Goal: Information Seeking & Learning: Learn about a topic

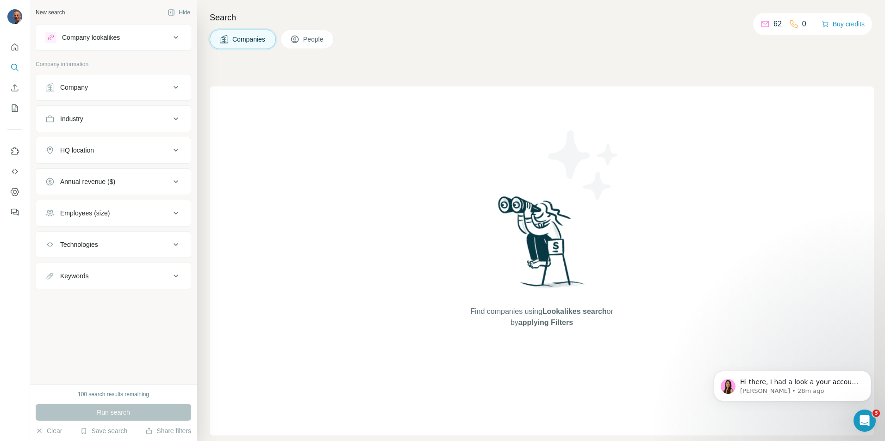
click at [171, 33] on icon at bounding box center [175, 37] width 11 height 11
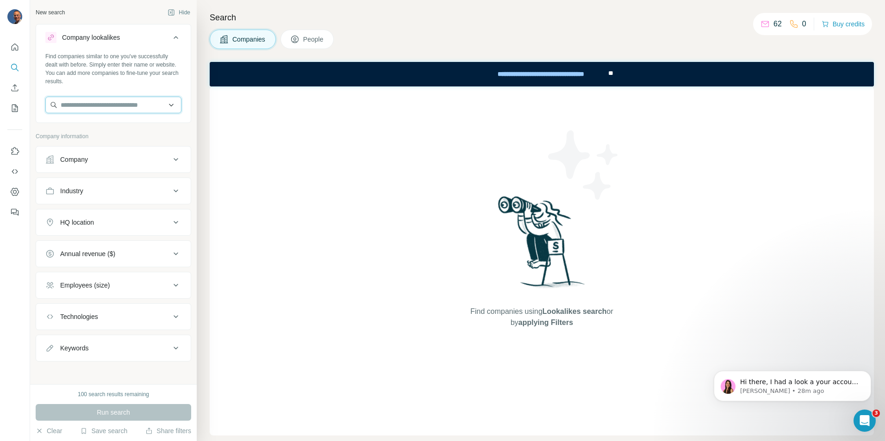
click at [107, 103] on input "text" at bounding box center [113, 105] width 136 height 17
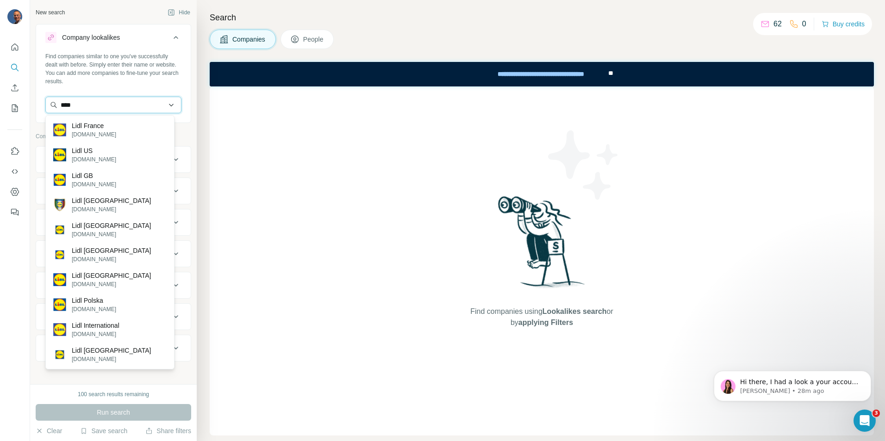
drag, startPoint x: 86, startPoint y: 108, endPoint x: 46, endPoint y: 105, distance: 40.4
click at [46, 105] on input "****" at bounding box center [113, 105] width 136 height 17
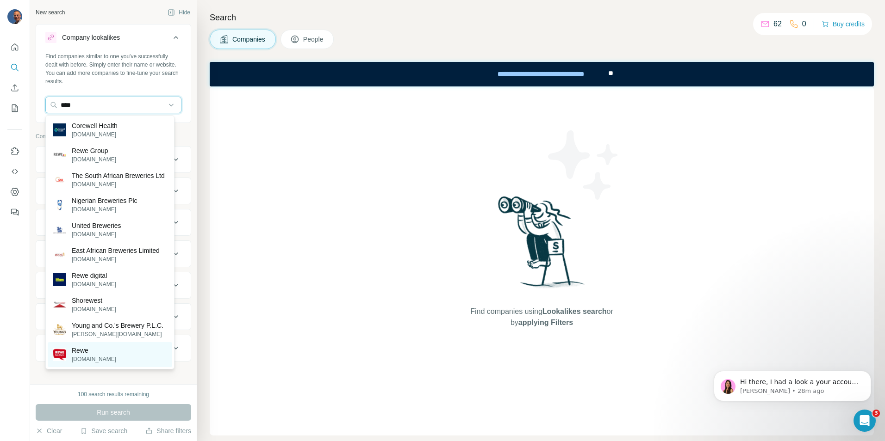
type input "****"
click at [95, 367] on div "Rewe [DOMAIN_NAME]" at bounding box center [110, 354] width 124 height 25
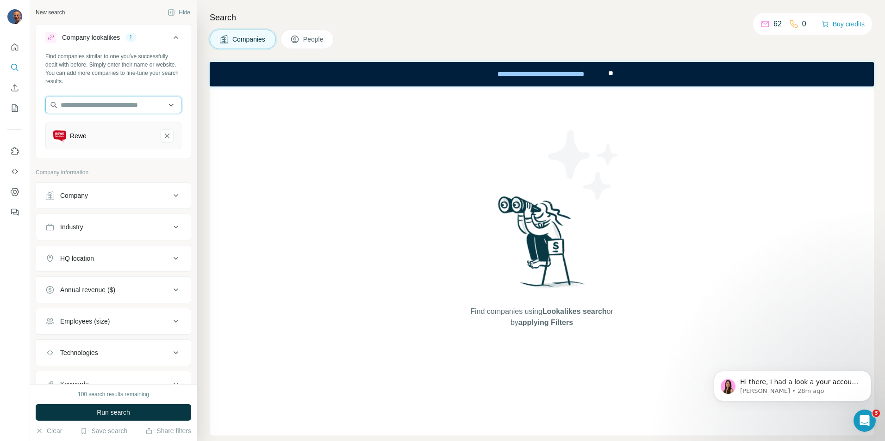
click at [91, 107] on input "text" at bounding box center [113, 105] width 136 height 17
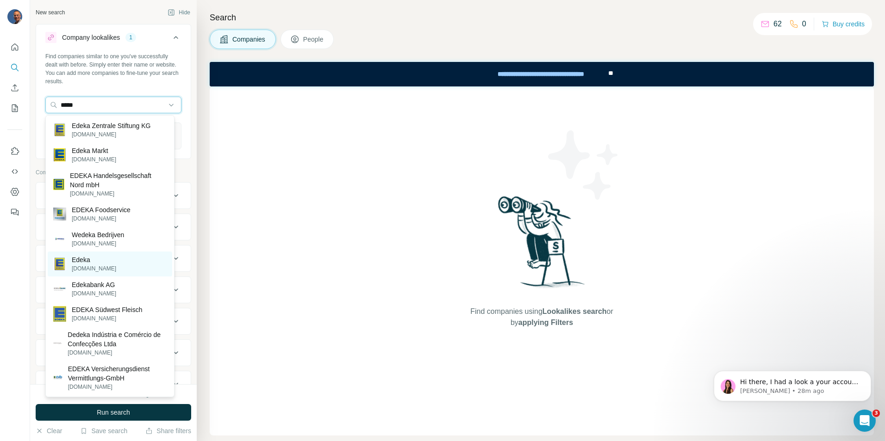
type input "*****"
click at [81, 256] on p "Edeka" at bounding box center [94, 259] width 44 height 9
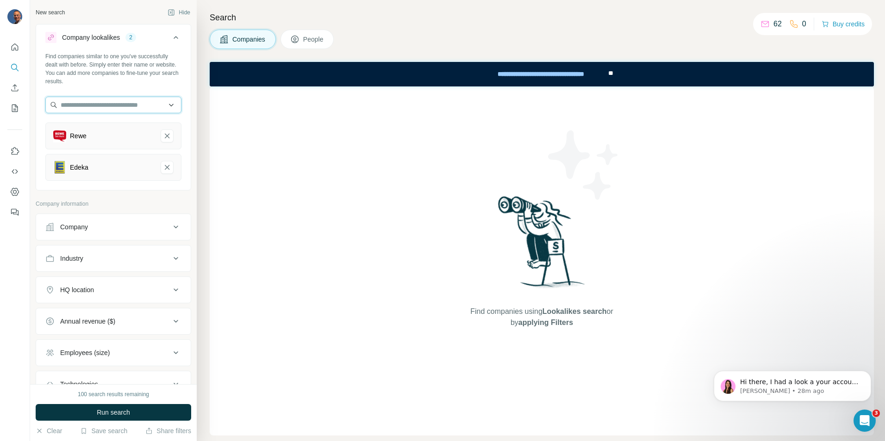
click at [87, 106] on input "text" at bounding box center [113, 105] width 136 height 17
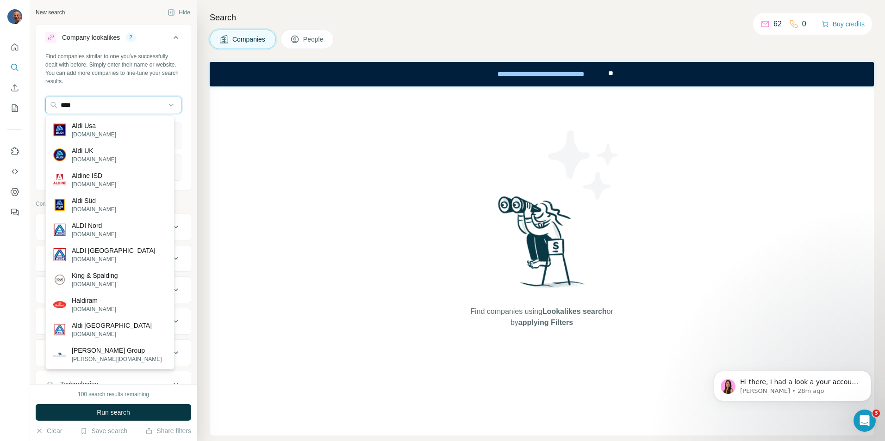
drag, startPoint x: 85, startPoint y: 106, endPoint x: 37, endPoint y: 101, distance: 47.9
click at [37, 101] on div "Find companies similar to one you've successfully dealt with before. Simply ent…" at bounding box center [113, 120] width 155 height 136
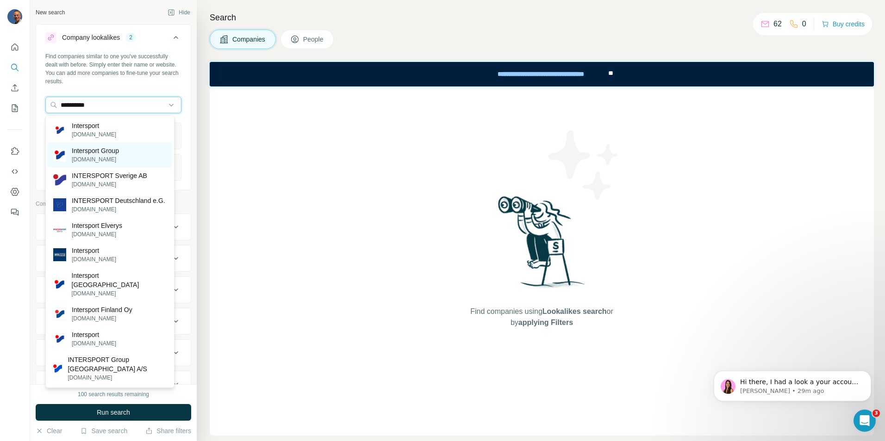
type input "**********"
click at [101, 155] on p "Intersport Group" at bounding box center [95, 150] width 47 height 9
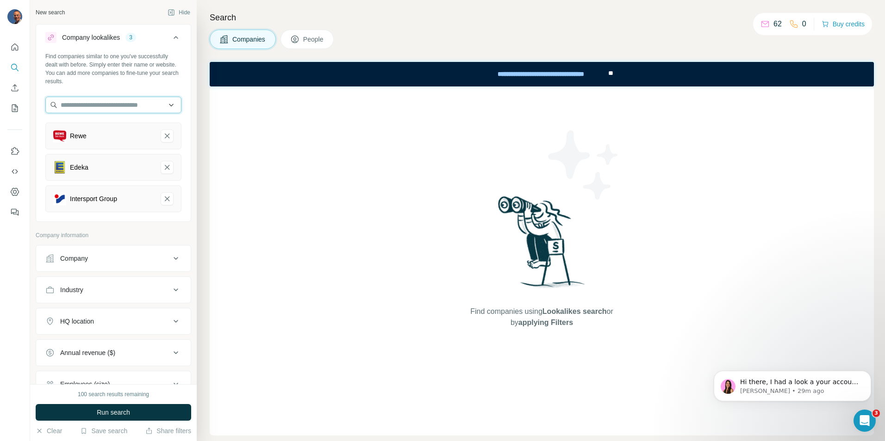
click at [76, 104] on input "text" at bounding box center [113, 105] width 136 height 17
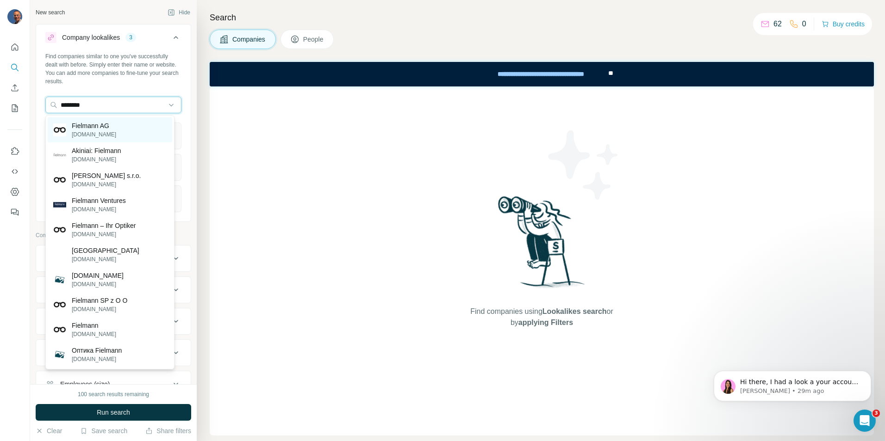
type input "********"
click at [99, 128] on p "Fielmann AG" at bounding box center [94, 125] width 44 height 9
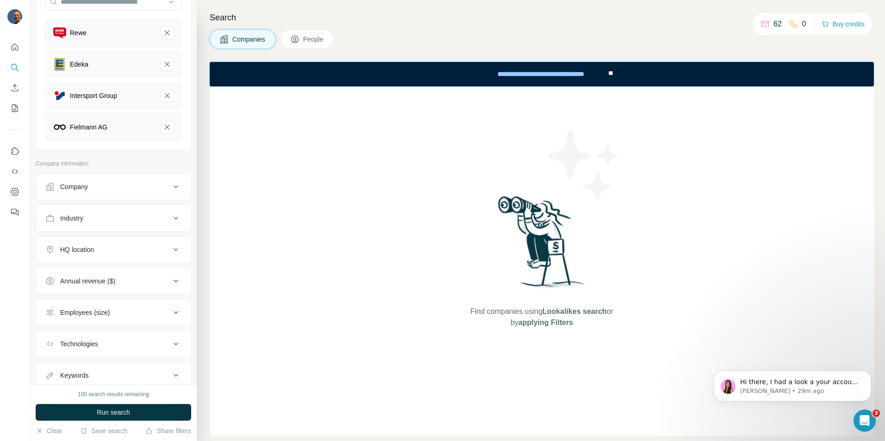
scroll to position [134, 0]
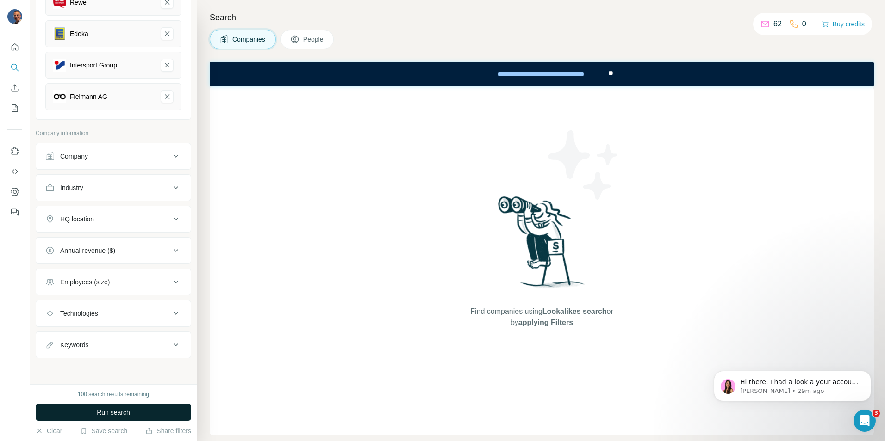
click at [97, 411] on span "Run search" at bounding box center [113, 412] width 33 height 9
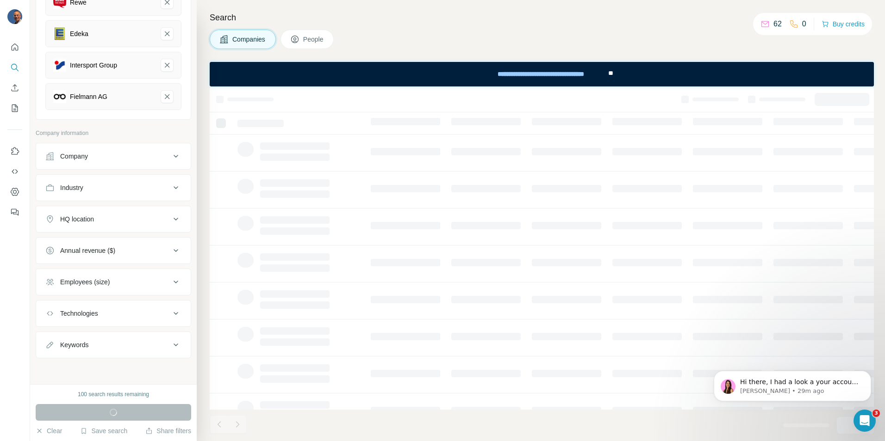
click at [140, 218] on div "HQ location" at bounding box center [107, 219] width 125 height 9
click at [84, 242] on input "text" at bounding box center [113, 242] width 136 height 17
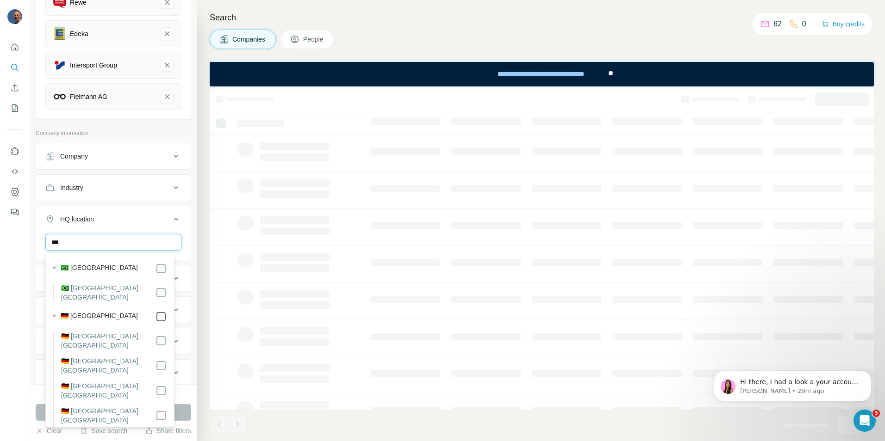
type input "***"
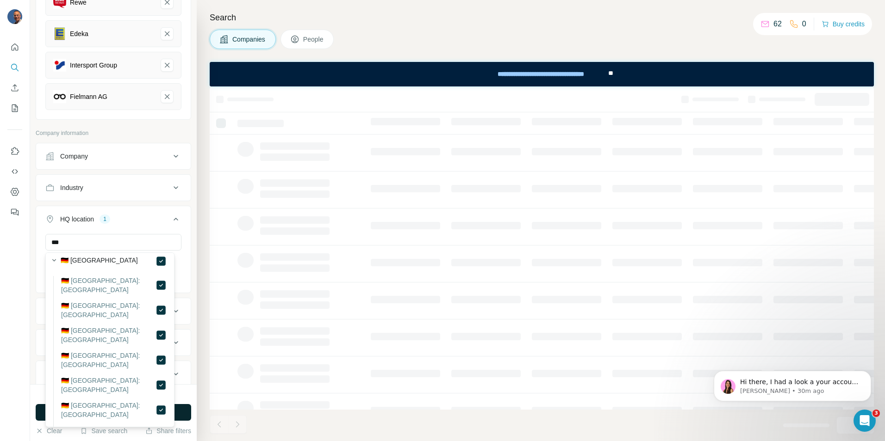
scroll to position [185, 0]
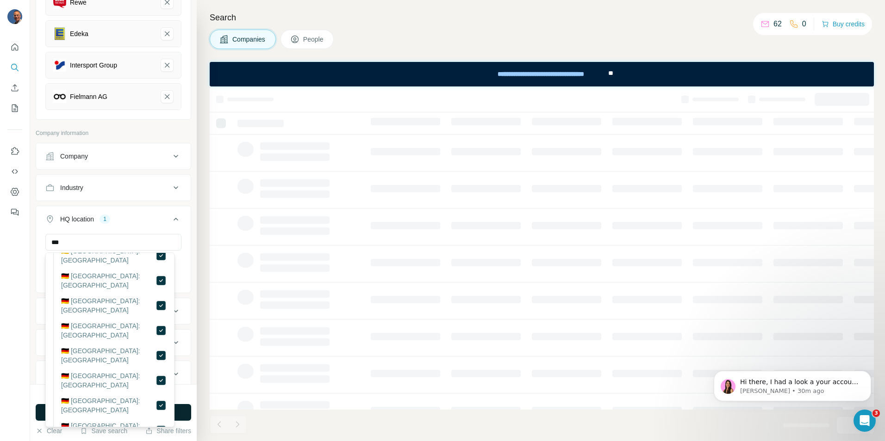
drag, startPoint x: 205, startPoint y: 281, endPoint x: 200, endPoint y: 288, distance: 8.2
click at [204, 282] on div "Search Companies People" at bounding box center [541, 220] width 688 height 441
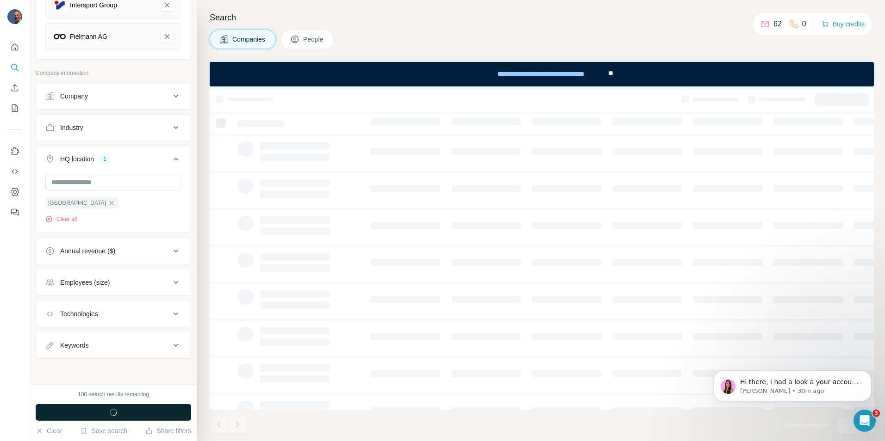
scroll to position [195, 0]
click at [89, 414] on button "Run search" at bounding box center [113, 412] width 155 height 17
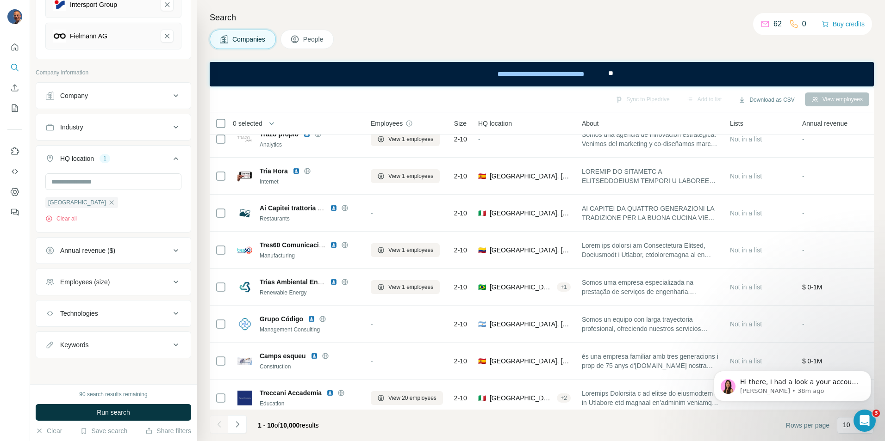
scroll to position [99, 0]
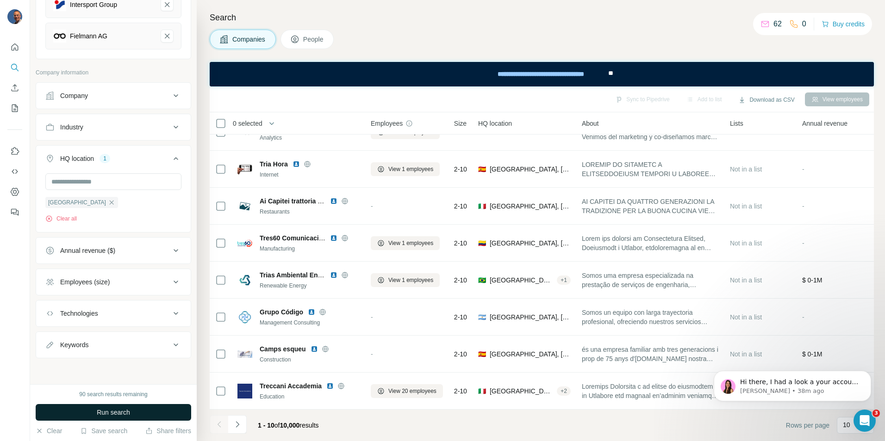
click at [157, 411] on button "Run search" at bounding box center [113, 412] width 155 height 17
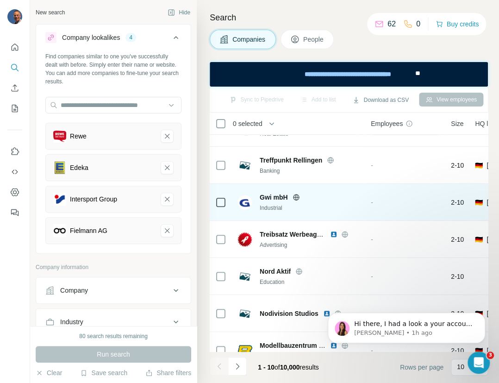
scroll to position [158, 0]
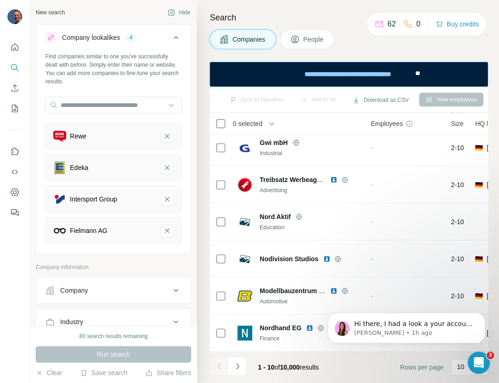
click at [124, 357] on div "Run search" at bounding box center [113, 354] width 155 height 17
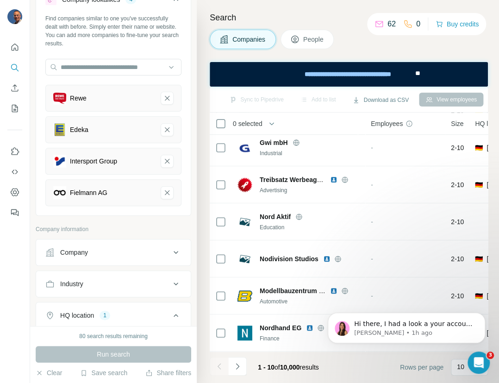
scroll to position [185, 0]
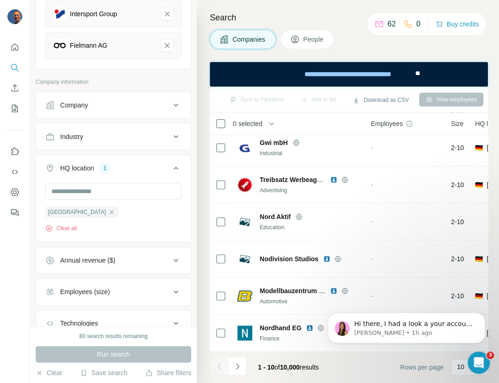
click at [127, 106] on div "Company" at bounding box center [107, 104] width 125 height 9
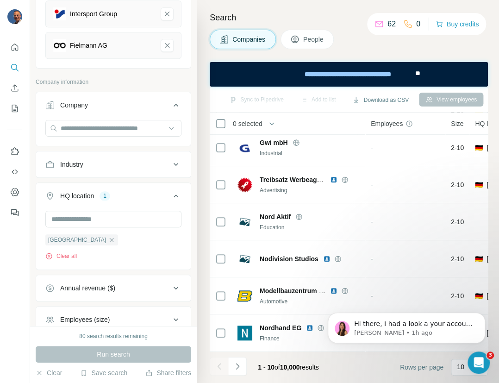
click at [125, 160] on div "Industry" at bounding box center [107, 164] width 125 height 9
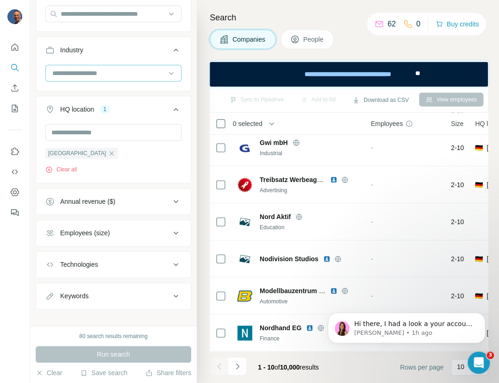
scroll to position [306, 0]
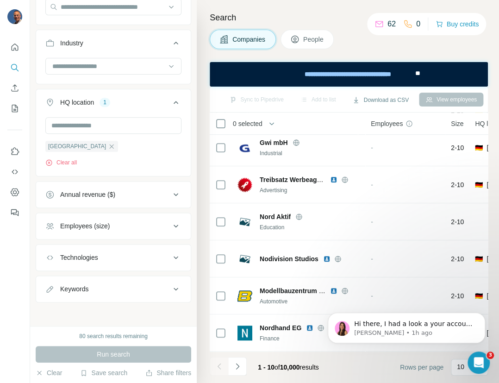
click at [141, 258] on div "Technologies" at bounding box center [107, 257] width 125 height 9
